Goal: Task Accomplishment & Management: Use online tool/utility

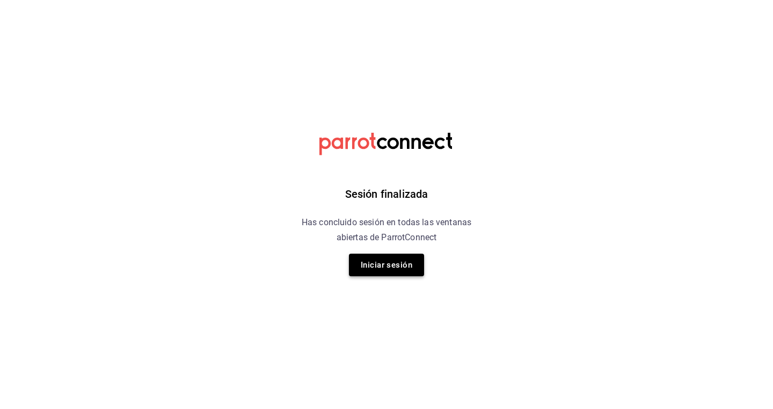
click at [392, 256] on button "Iniciar sesión" at bounding box center [386, 264] width 75 height 23
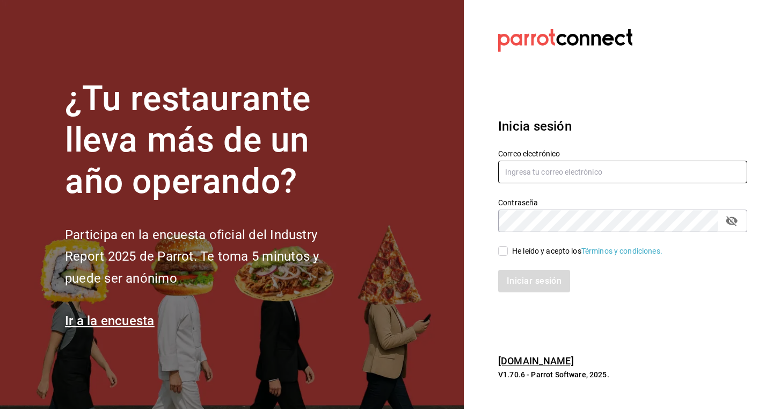
click at [563, 178] on input "text" at bounding box center [622, 172] width 249 height 23
click at [562, 172] on input "text" at bounding box center [622, 172] width 249 height 23
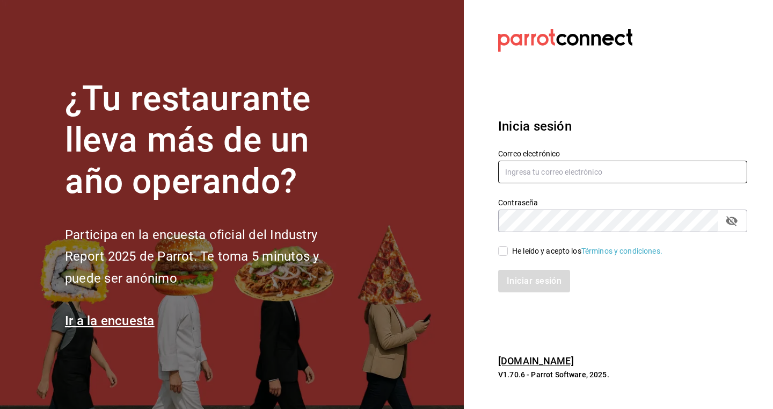
click at [562, 172] on input "text" at bounding box center [622, 172] width 249 height 23
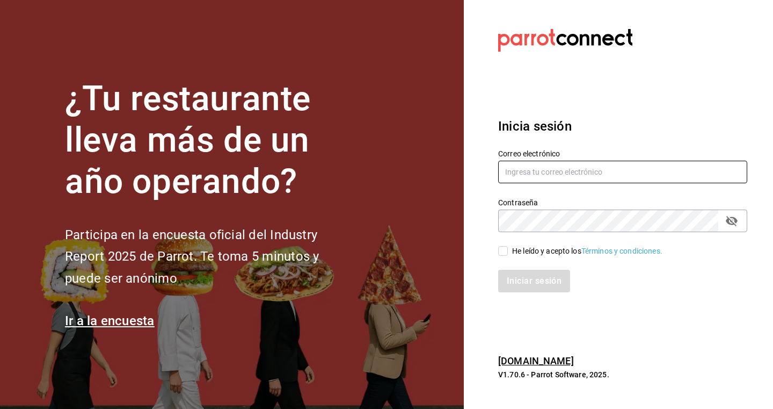
click at [562, 172] on input "text" at bounding box center [622, 172] width 249 height 23
type input "nunezluckyfacturas@gmail.com"
click at [514, 232] on div "Contraseña" at bounding box center [622, 220] width 249 height 23
click at [504, 253] on input "He leído y acepto los Términos y condiciones." at bounding box center [503, 251] width 10 height 10
checkbox input "true"
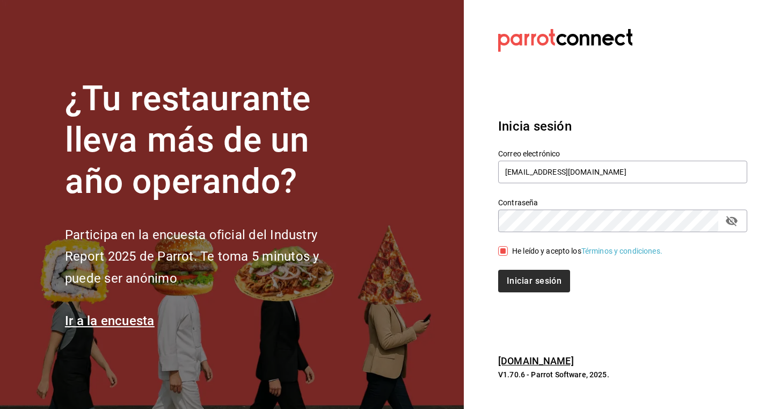
click at [515, 284] on button "Iniciar sesión" at bounding box center [534, 280] width 72 height 23
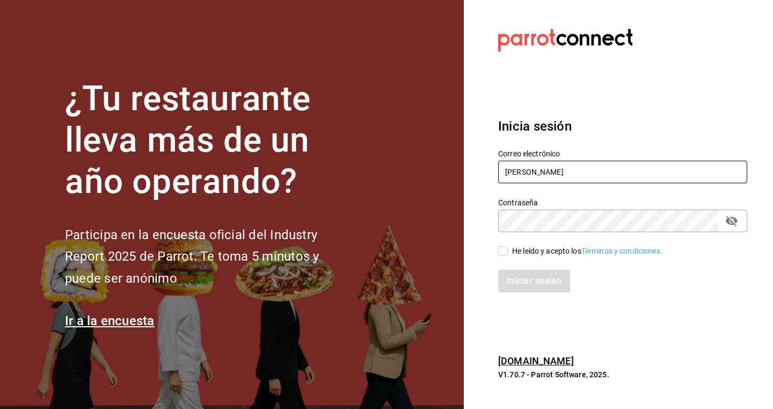
type input "nunezl"
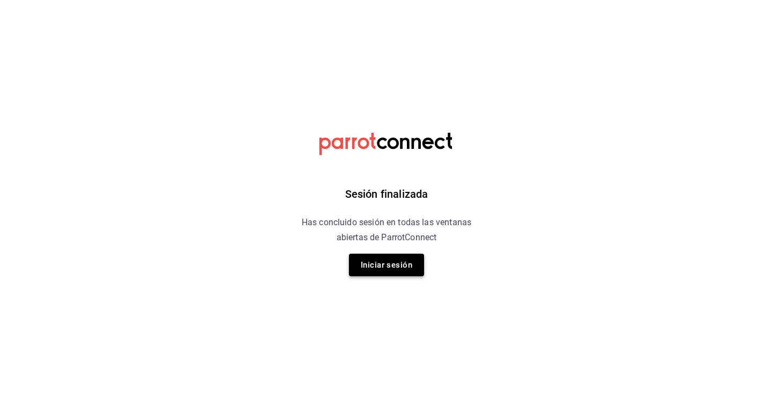
click at [408, 263] on button "Iniciar sesión" at bounding box center [386, 264] width 75 height 23
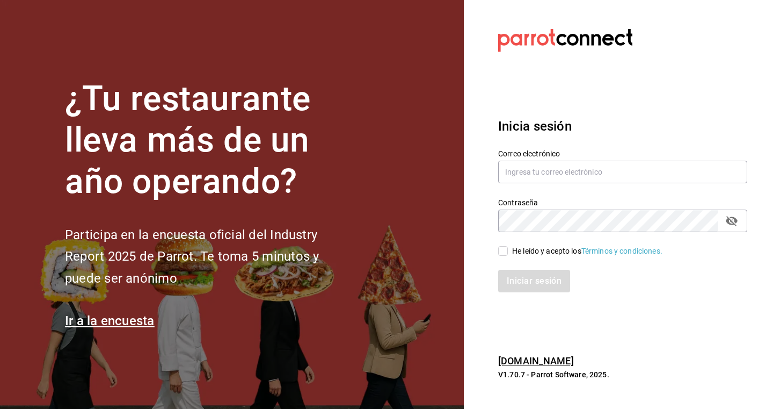
click at [502, 187] on div "Contraseña Contraseña" at bounding box center [616, 208] width 262 height 47
type input "nunezluckyfacuras@gmail.com"
click at [505, 250] on input "He leído y acepto los Términos y condiciones." at bounding box center [503, 251] width 10 height 10
checkbox input "true"
click at [515, 276] on button "Iniciar sesión" at bounding box center [534, 280] width 72 height 23
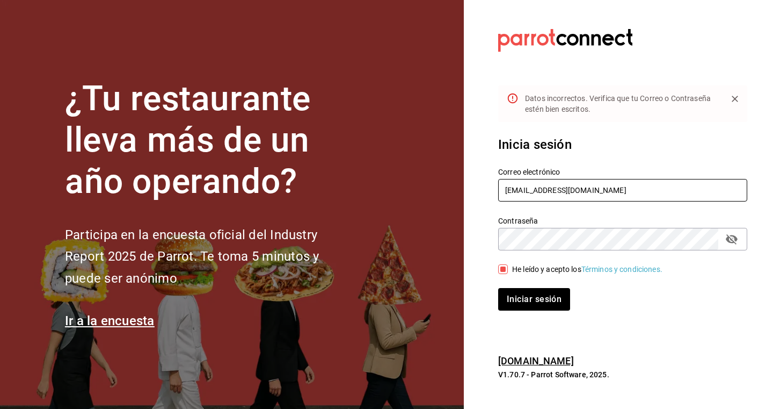
click at [553, 191] on input "nunezluckyfacuras@gmail.com" at bounding box center [622, 190] width 249 height 23
type input "nunezluckyfacturas@gmail.com"
click at [560, 300] on button "Iniciar sesión" at bounding box center [534, 299] width 72 height 23
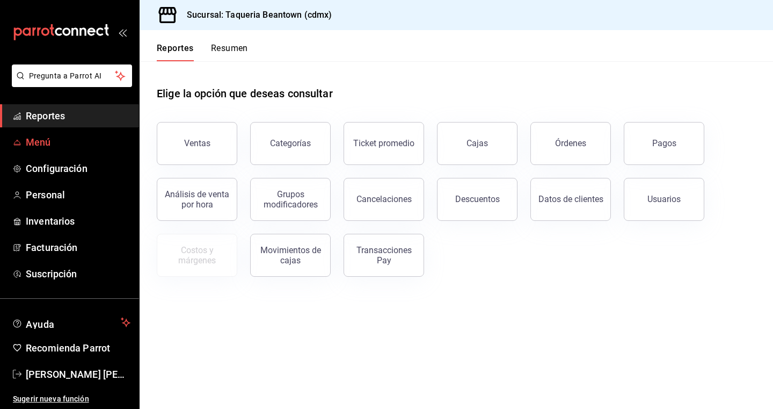
click at [61, 149] on span "Menú" at bounding box center [78, 142] width 105 height 14
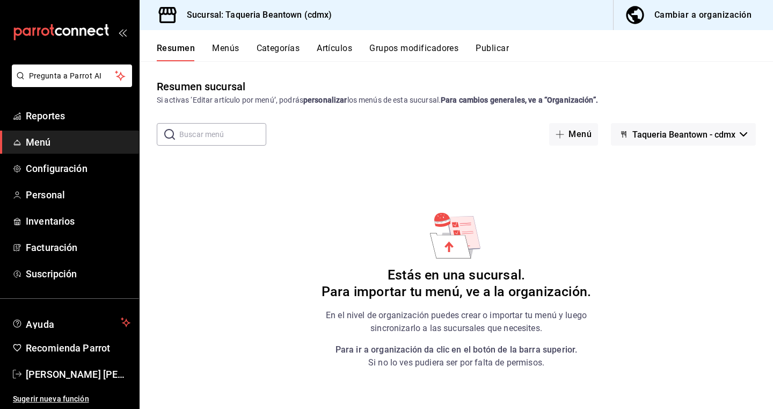
click at [695, 13] on div "Cambiar a organización" at bounding box center [702, 15] width 97 height 15
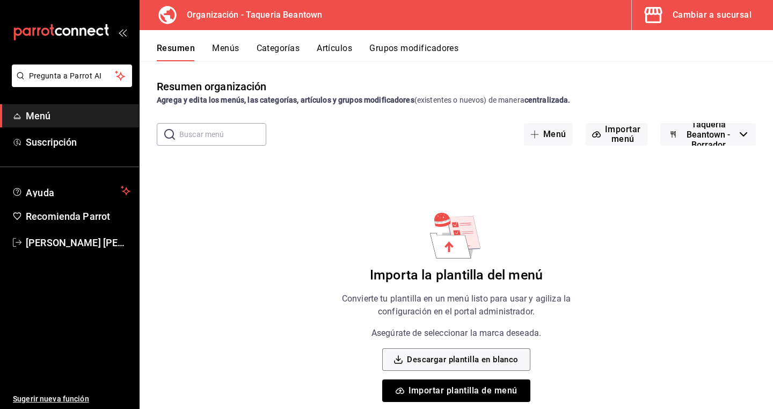
click at [476, 388] on button "Importar plantilla de menú" at bounding box center [456, 390] width 148 height 23
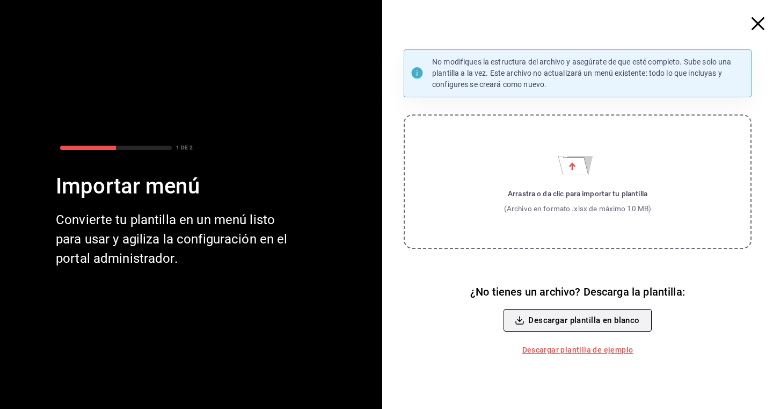
click at [595, 319] on button "Descargar plantilla en blanco" at bounding box center [578, 320] width 148 height 23
click at [568, 320] on button "Descargar plantilla en blanco" at bounding box center [578, 320] width 148 height 23
click at [595, 350] on link "Descargar plantilla de ejemplo" at bounding box center [578, 350] width 120 height 20
click at [559, 212] on div "(Archivo en formato .xlsx de máximo 10 MB)" at bounding box center [578, 208] width 148 height 11
click at [0, 0] on input "Arrastra o da clic para importar tu plantilla (Archivo en formato .xlsx de máxi…" at bounding box center [0, 0] width 0 height 0
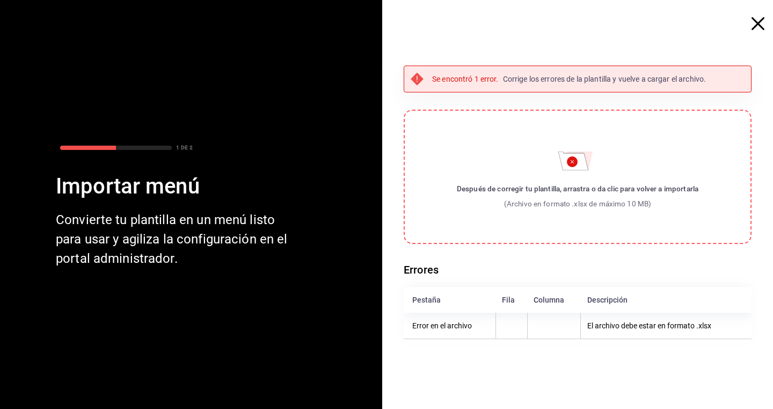
click at [757, 24] on icon "button" at bounding box center [758, 23] width 13 height 13
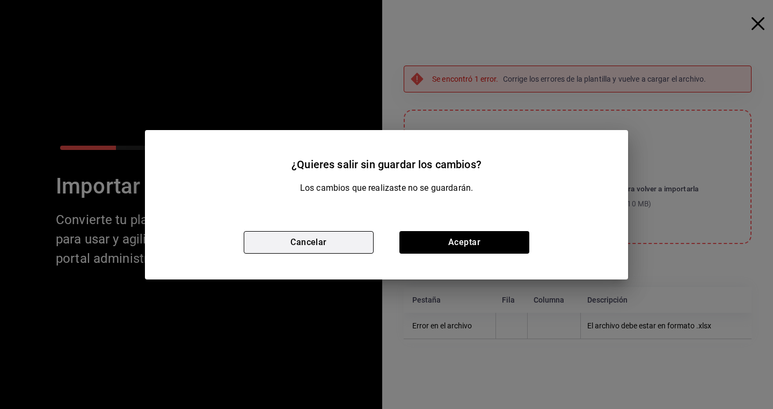
click at [329, 241] on button "Cancelar" at bounding box center [309, 242] width 130 height 23
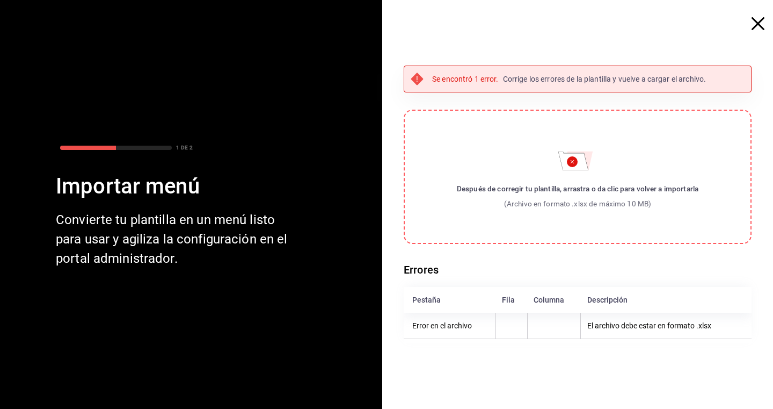
click at [765, 21] on span "button" at bounding box center [763, 23] width 19 height 13
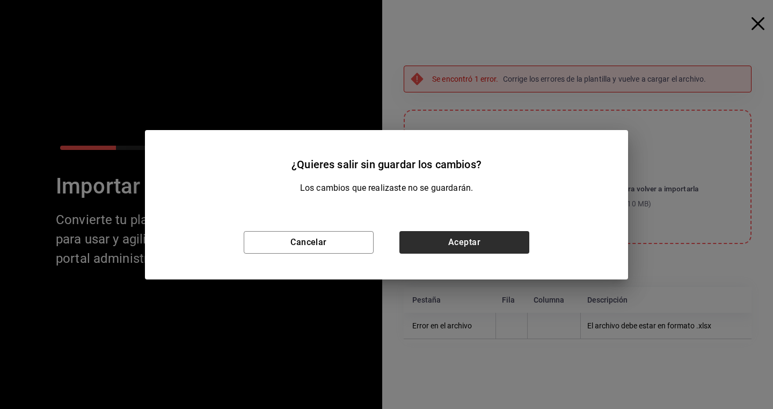
click at [434, 239] on button "Aceptar" at bounding box center [464, 242] width 130 height 23
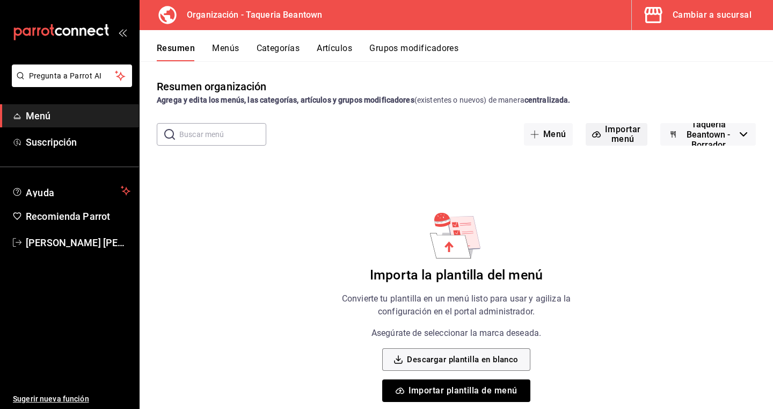
click at [614, 135] on button "Importar menú" at bounding box center [617, 134] width 62 height 23
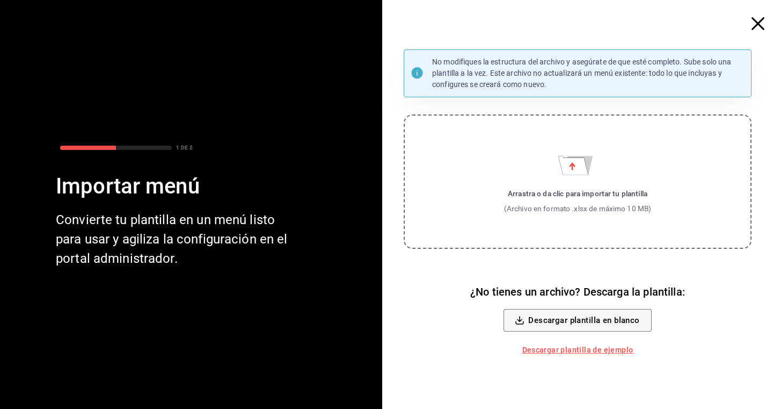
click at [747, 21] on div "No modifiques la estructura del archivo y asegúrate de que esté completo. Sube …" at bounding box center [582, 204] width 382 height 409
click at [763, 22] on icon "button" at bounding box center [758, 23] width 13 height 13
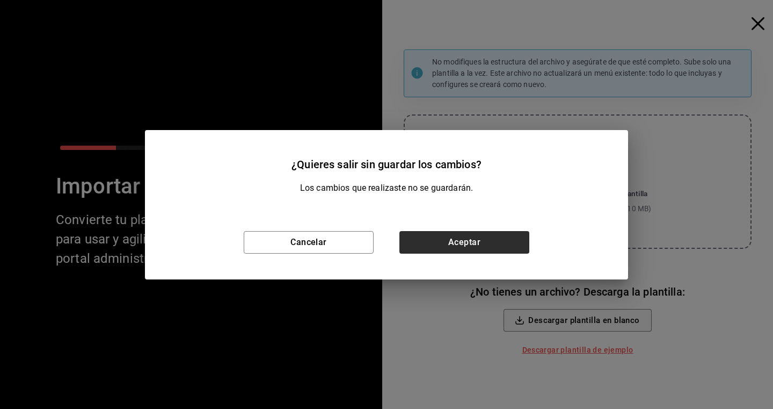
click at [474, 237] on button "Aceptar" at bounding box center [464, 242] width 130 height 23
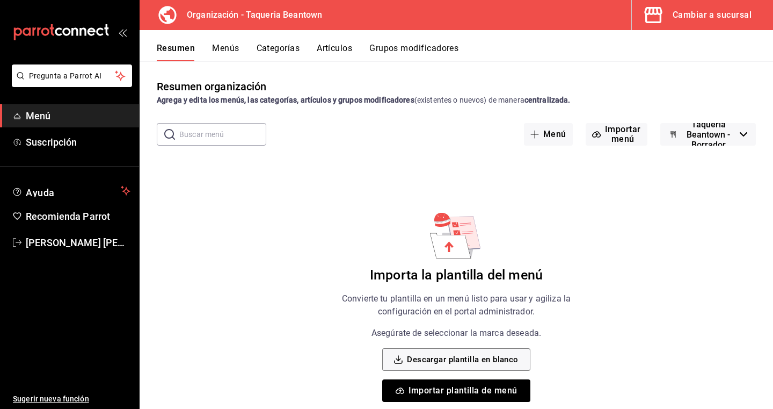
click at [230, 48] on button "Menús" at bounding box center [225, 52] width 27 height 18
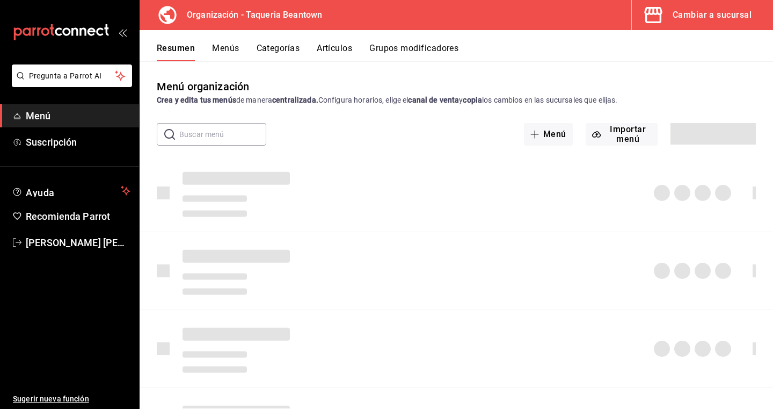
click at [230, 48] on button "Menús" at bounding box center [225, 52] width 27 height 18
click at [230, 48] on button "Menús" at bounding box center [224, 52] width 27 height 18
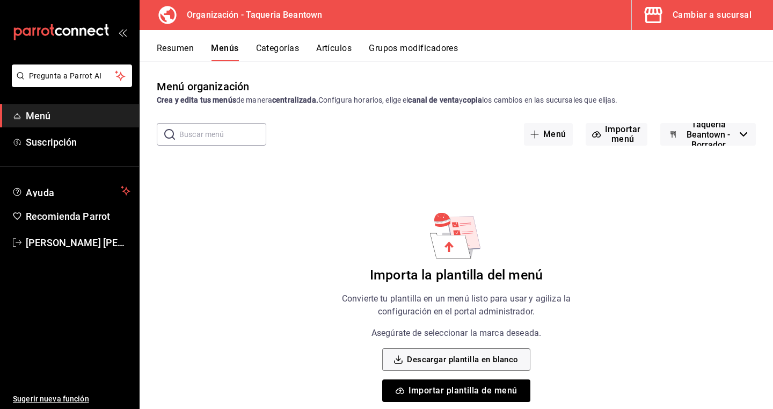
click at [230, 48] on button "Menús" at bounding box center [224, 52] width 27 height 18
click at [697, 11] on div "Cambiar a sucursal" at bounding box center [712, 15] width 79 height 15
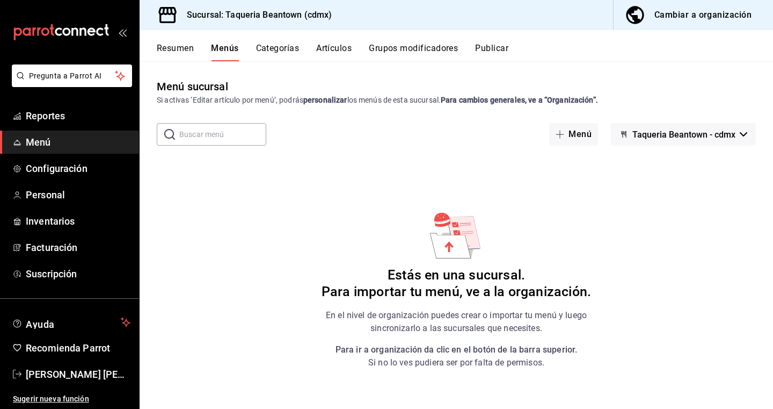
click at [279, 41] on div "Resumen Menús Categorías Artículos Grupos modificadores Publicar" at bounding box center [456, 45] width 633 height 31
click at [276, 48] on button "Categorías" at bounding box center [277, 52] width 43 height 18
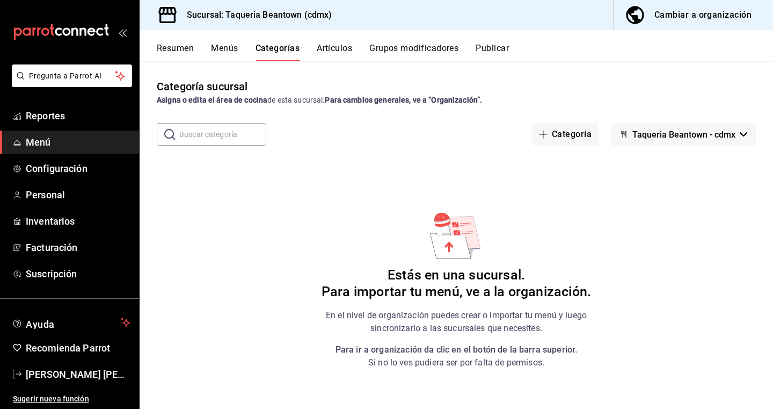
click at [231, 51] on button "Menús" at bounding box center [224, 52] width 27 height 18
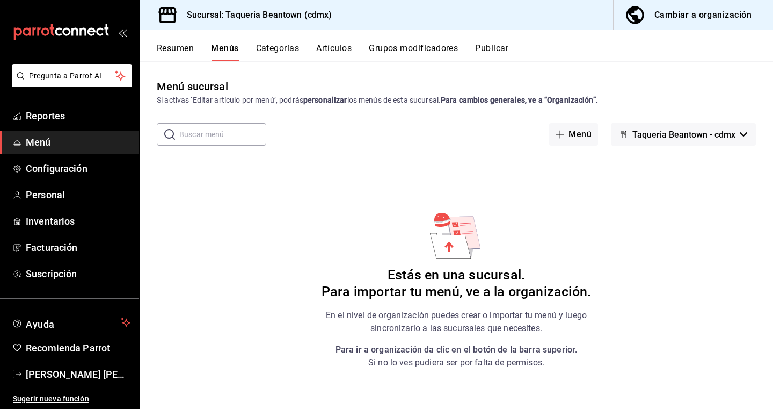
click at [283, 49] on button "Categorías" at bounding box center [277, 52] width 43 height 18
